Goal: Transaction & Acquisition: Book appointment/travel/reservation

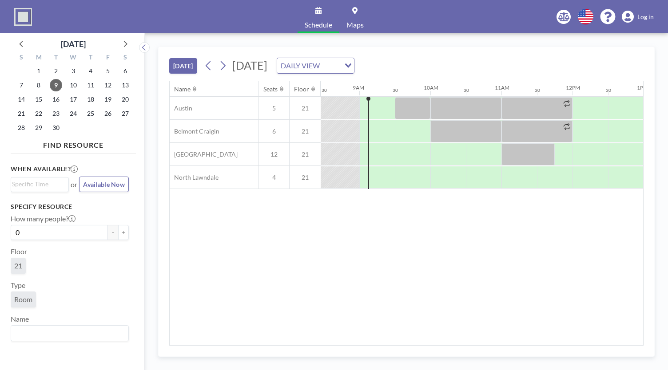
scroll to position [0, 604]
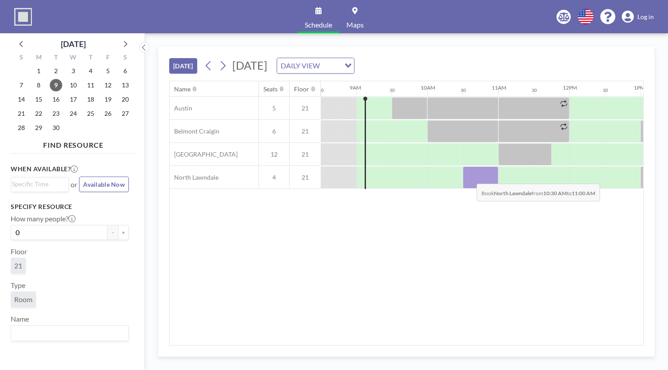
click at [469, 176] on div at bounding box center [481, 178] width 36 height 22
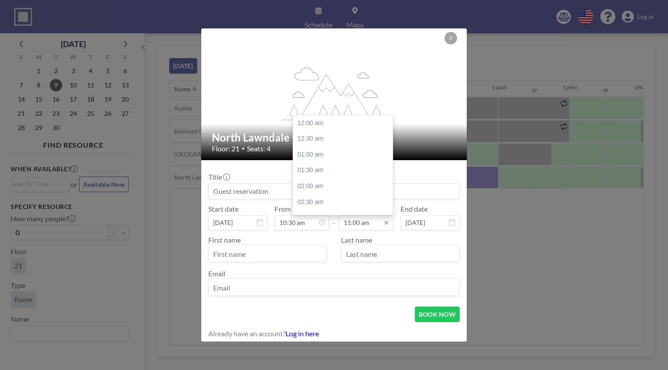
scroll to position [348, 0]
click at [356, 217] on input "11:00 am" at bounding box center [366, 222] width 55 height 15
click at [327, 136] on div "11:30 am" at bounding box center [345, 139] width 104 height 16
type input "11:30 am"
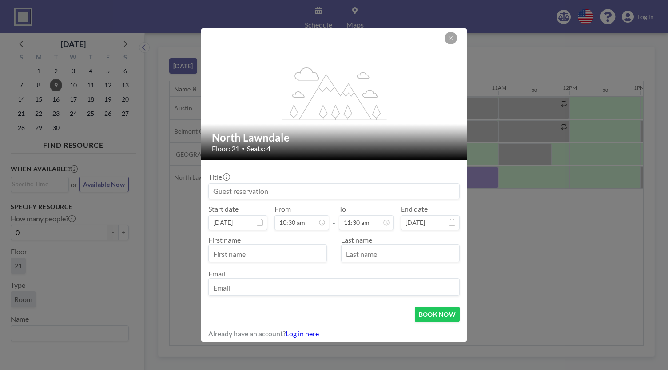
click at [265, 192] on input at bounding box center [334, 191] width 251 height 15
type input "[PERSON_NAME] Student Meeting"
click at [280, 247] on div at bounding box center [267, 254] width 119 height 18
click at [278, 250] on input "text" at bounding box center [268, 254] width 118 height 15
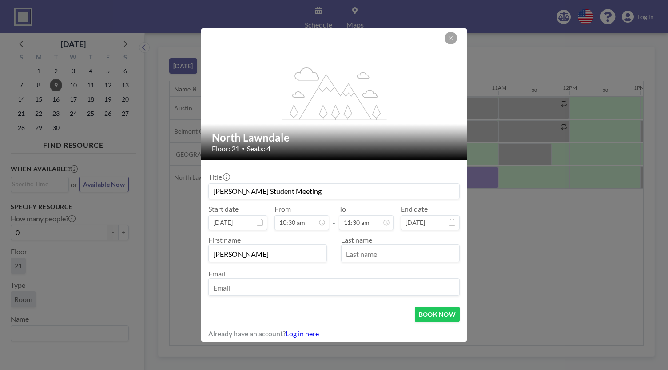
type input "[PERSON_NAME]"
click at [290, 285] on input "email" at bounding box center [334, 288] width 251 height 15
type input "[EMAIL_ADDRESS][DOMAIN_NAME]"
click at [434, 313] on button "BOOK NOW" at bounding box center [437, 315] width 45 height 16
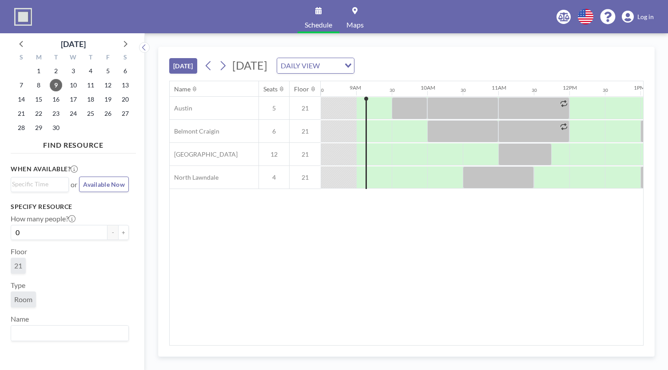
drag, startPoint x: 388, startPoint y: 340, endPoint x: 406, endPoint y: 342, distance: 18.4
click at [406, 342] on div "Name Seats Floor 12AM 30 1AM 30 2AM 30 3AM 30 4AM 30 5AM 30 6AM 30 7AM 30 8AM 3…" at bounding box center [406, 213] width 473 height 264
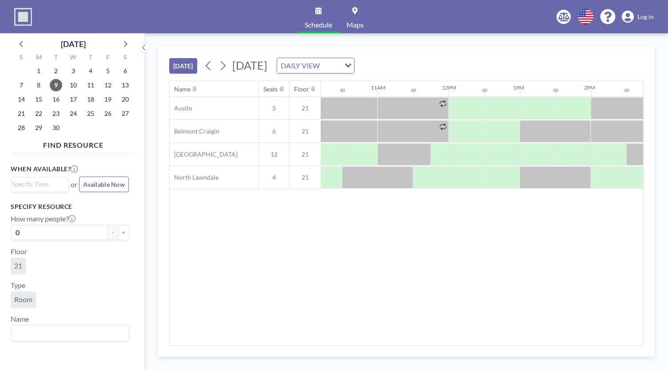
scroll to position [0, 728]
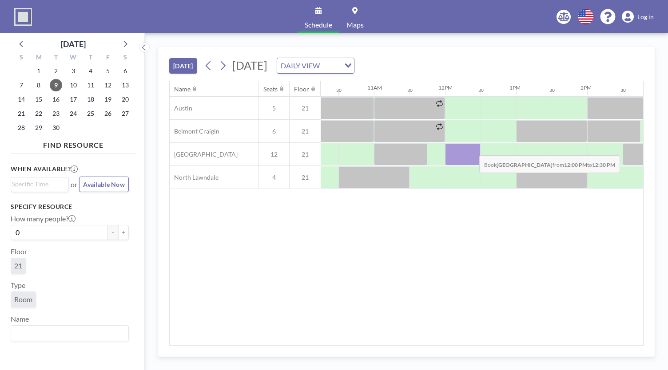
click at [472, 148] on div at bounding box center [463, 154] width 36 height 22
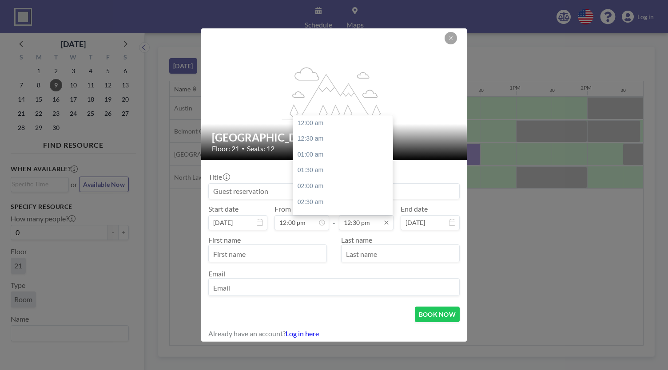
scroll to position [395, 0]
click at [360, 225] on input "12:30 pm" at bounding box center [366, 222] width 55 height 15
click at [320, 165] on div "02:00 pm" at bounding box center [345, 171] width 104 height 16
type input "02:00 pm"
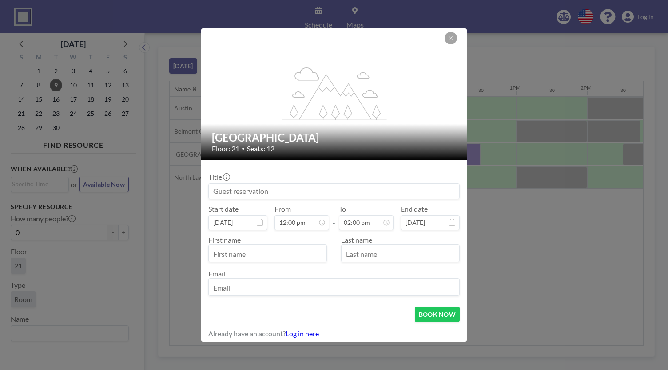
click at [284, 175] on div "Title" at bounding box center [333, 186] width 251 height 27
click at [292, 186] on input at bounding box center [334, 191] width 251 height 15
type input "Student Meetings"
click at [240, 247] on input "text" at bounding box center [268, 254] width 118 height 15
type input "[PERSON_NAME]"
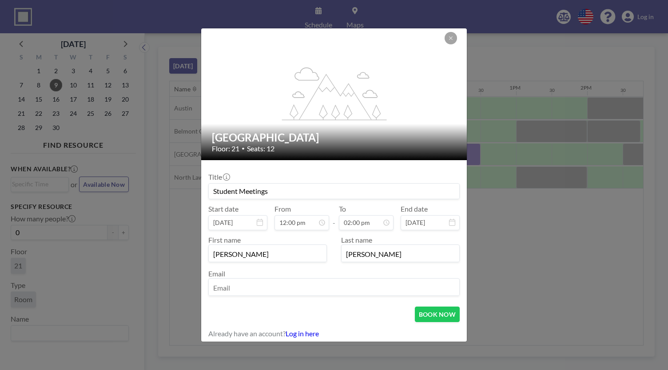
type input "[PERSON_NAME]"
click at [277, 287] on input "email" at bounding box center [334, 288] width 251 height 15
paste input "9/9 meeting"
type input "[EMAIL_ADDRESS][DOMAIN_NAME]"
click at [430, 314] on button "BOOK NOW" at bounding box center [437, 315] width 45 height 16
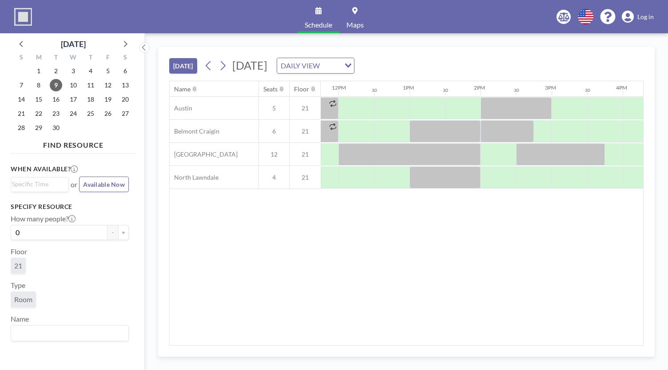
scroll to position [0, 848]
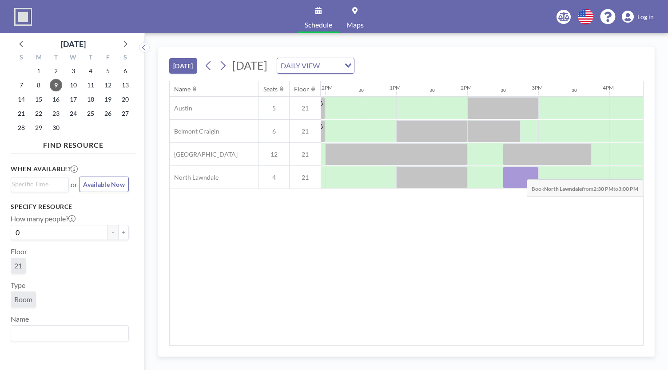
click at [520, 172] on div at bounding box center [521, 178] width 36 height 22
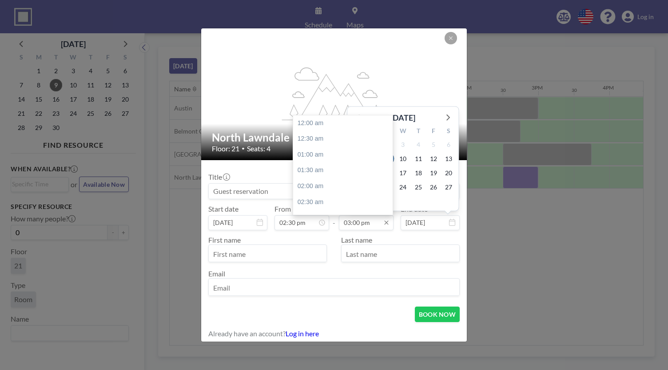
scroll to position [474, 0]
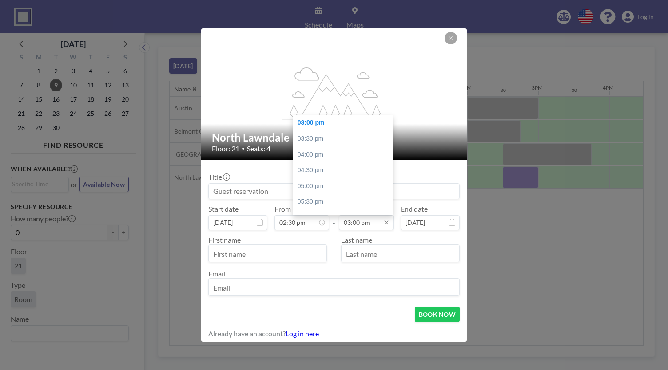
click at [358, 221] on input "03:00 pm" at bounding box center [366, 222] width 55 height 15
click at [322, 186] on div "05:00 pm" at bounding box center [345, 187] width 104 height 16
type input "05:00 pm"
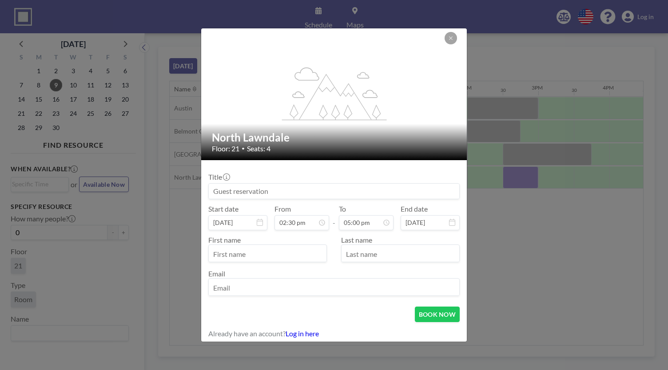
drag, startPoint x: 278, startPoint y: 190, endPoint x: 281, endPoint y: 184, distance: 7.0
click at [278, 189] on input at bounding box center [334, 191] width 251 height 15
type input "Student Meetings"
click at [243, 253] on input "text" at bounding box center [268, 254] width 118 height 15
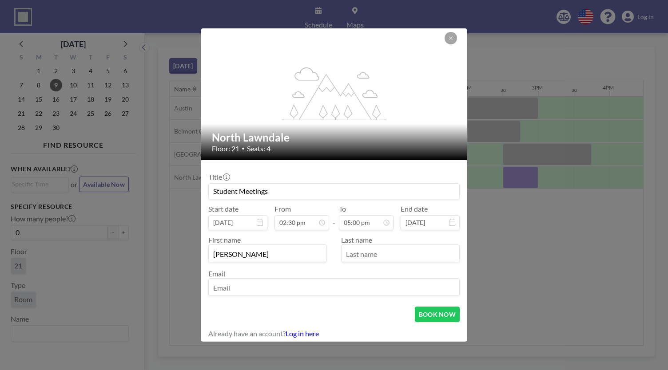
type input "[PERSON_NAME]"
click at [224, 281] on input "email" at bounding box center [334, 288] width 251 height 15
paste input "[EMAIL_ADDRESS][DOMAIN_NAME]"
type input "[EMAIL_ADDRESS][DOMAIN_NAME]"
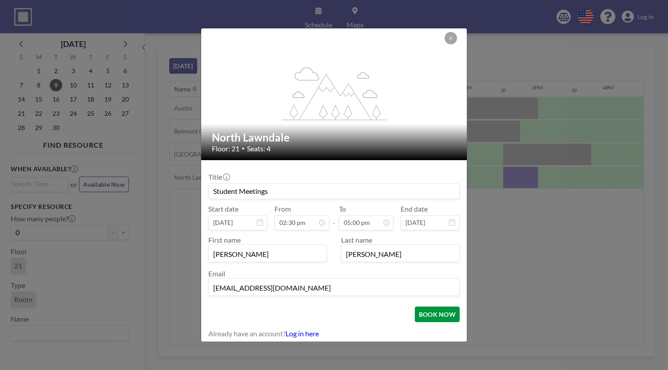
click at [425, 307] on button "BOOK NOW" at bounding box center [437, 315] width 45 height 16
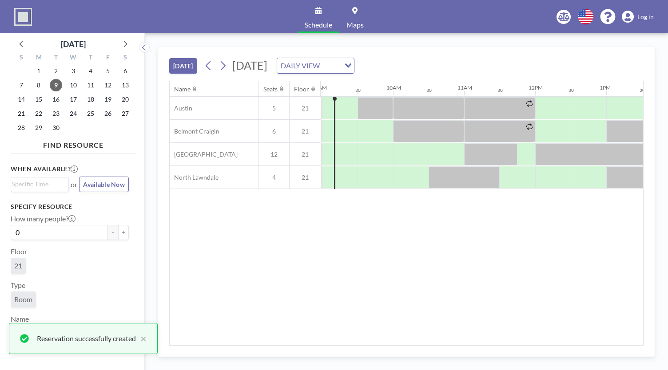
scroll to position [0, 637]
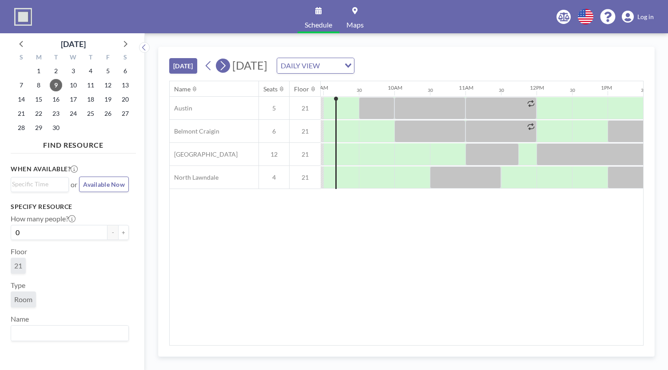
click at [227, 67] on icon at bounding box center [223, 65] width 8 height 13
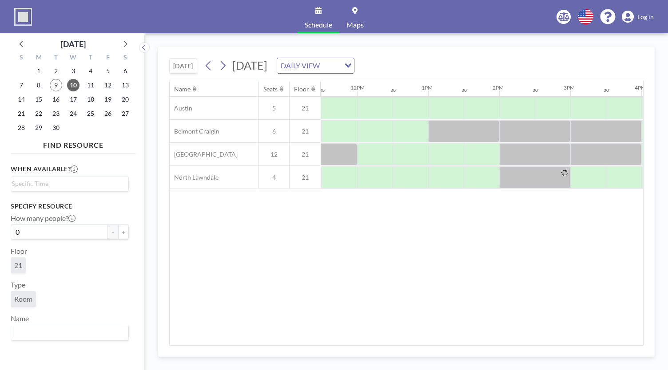
scroll to position [0, 819]
click at [227, 65] on icon at bounding box center [223, 65] width 8 height 13
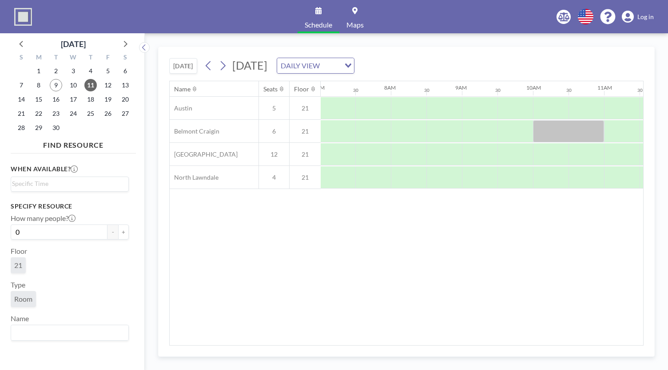
scroll to position [0, 491]
